Goal: Task Accomplishment & Management: Manage account settings

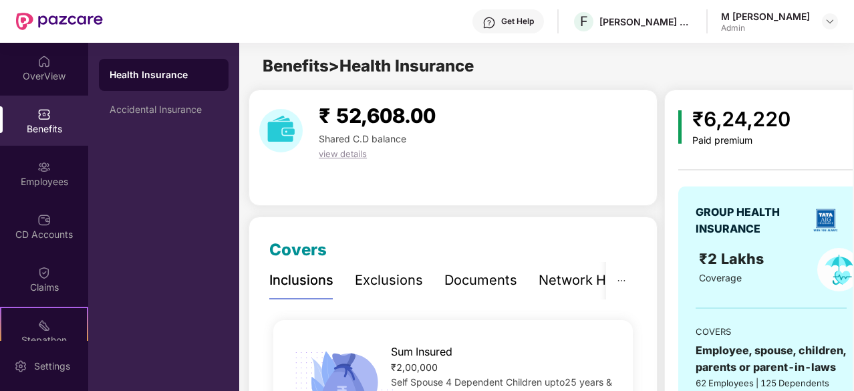
scroll to position [132, 0]
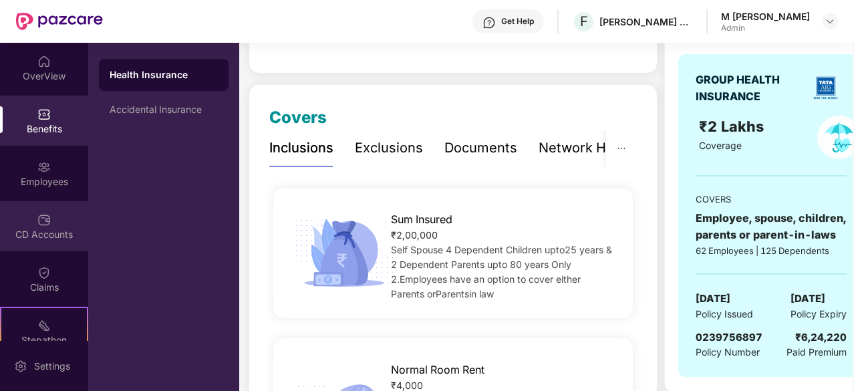
click at [46, 231] on div "CD Accounts" at bounding box center [44, 234] width 88 height 13
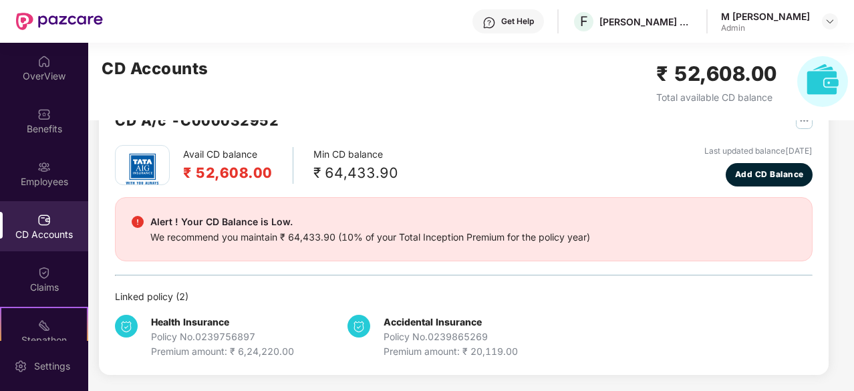
scroll to position [41, 0]
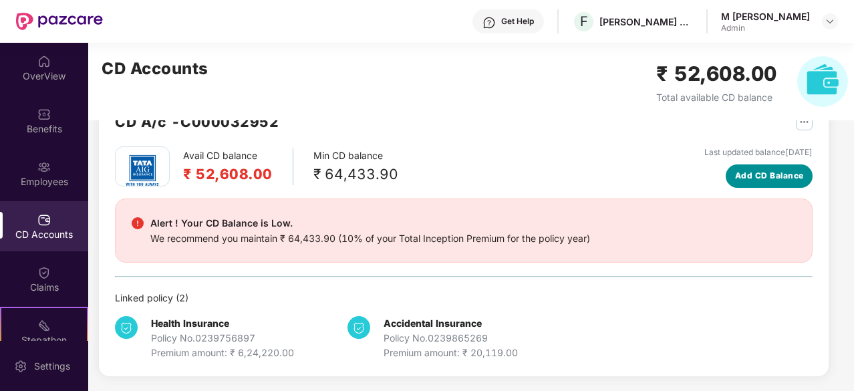
click at [751, 173] on span "Add CD Balance" at bounding box center [769, 176] width 69 height 13
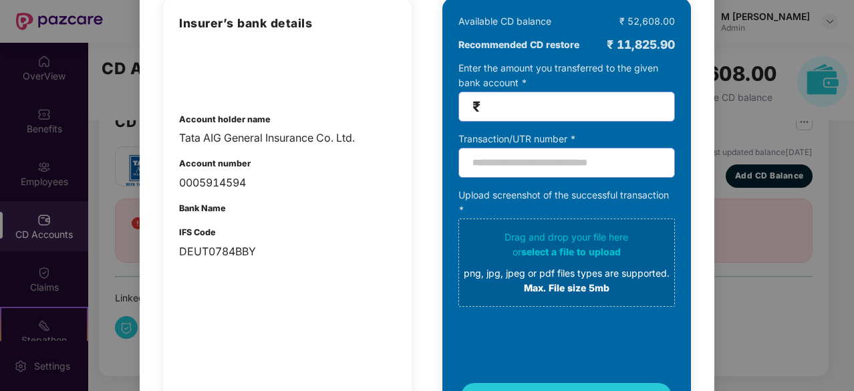
scroll to position [0, 0]
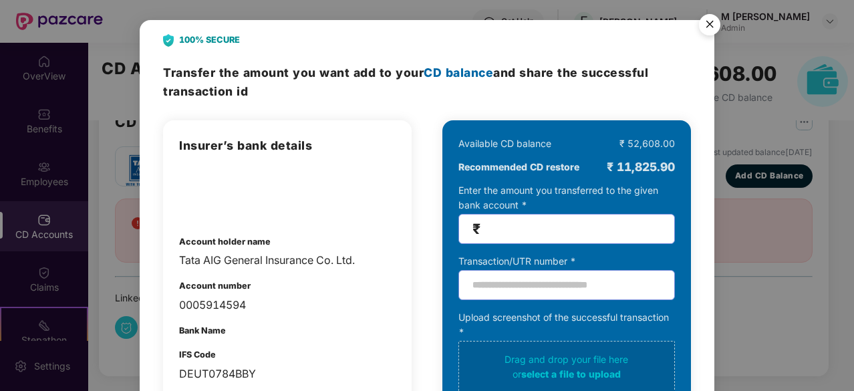
click at [707, 22] on img "Close" at bounding box center [709, 26] width 37 height 37
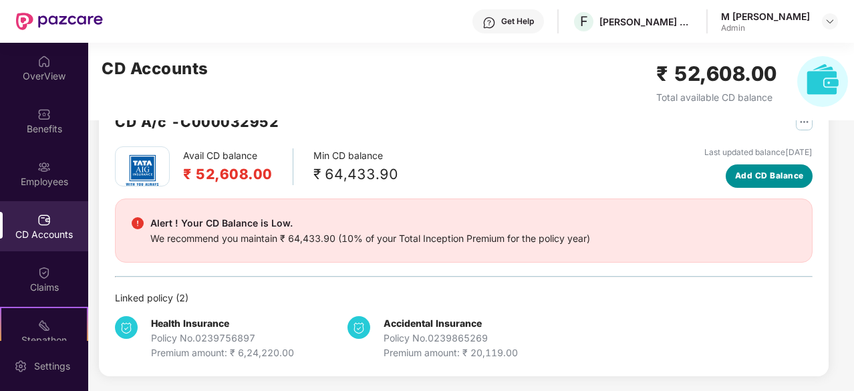
click at [748, 172] on span "Add CD Balance" at bounding box center [769, 176] width 69 height 13
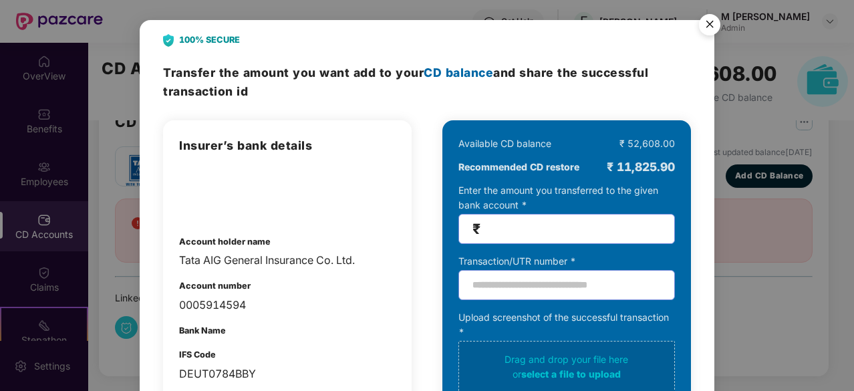
click at [713, 24] on img "Close" at bounding box center [709, 26] width 37 height 37
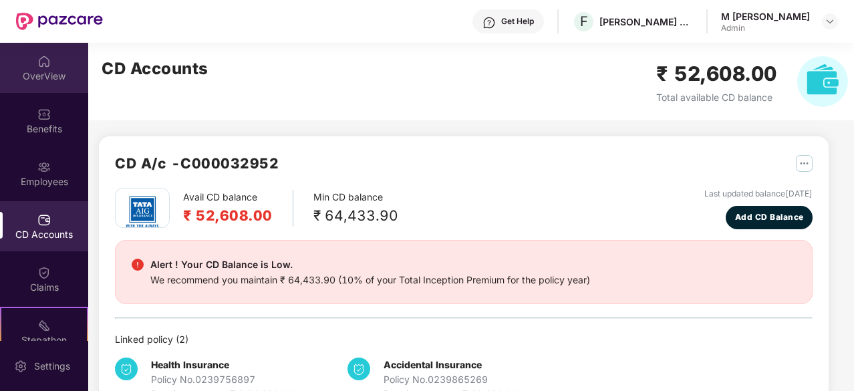
click at [35, 82] on div "OverView" at bounding box center [44, 68] width 88 height 50
